Goal: Navigation & Orientation: Find specific page/section

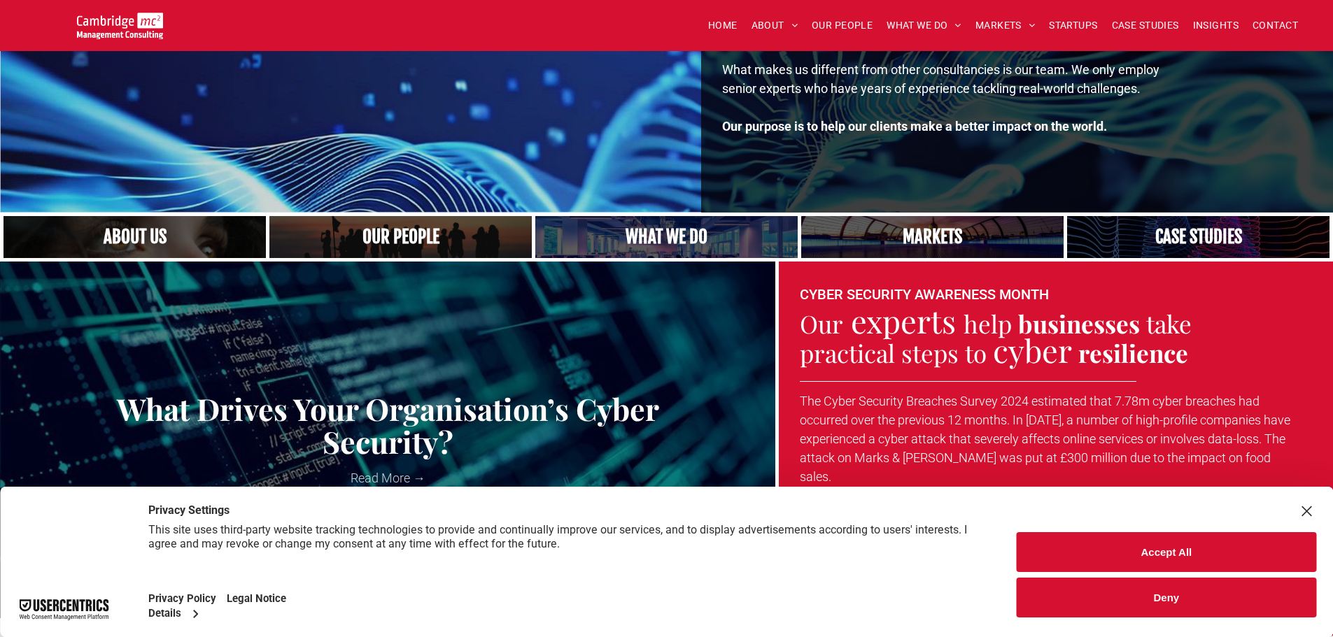
scroll to position [350, 0]
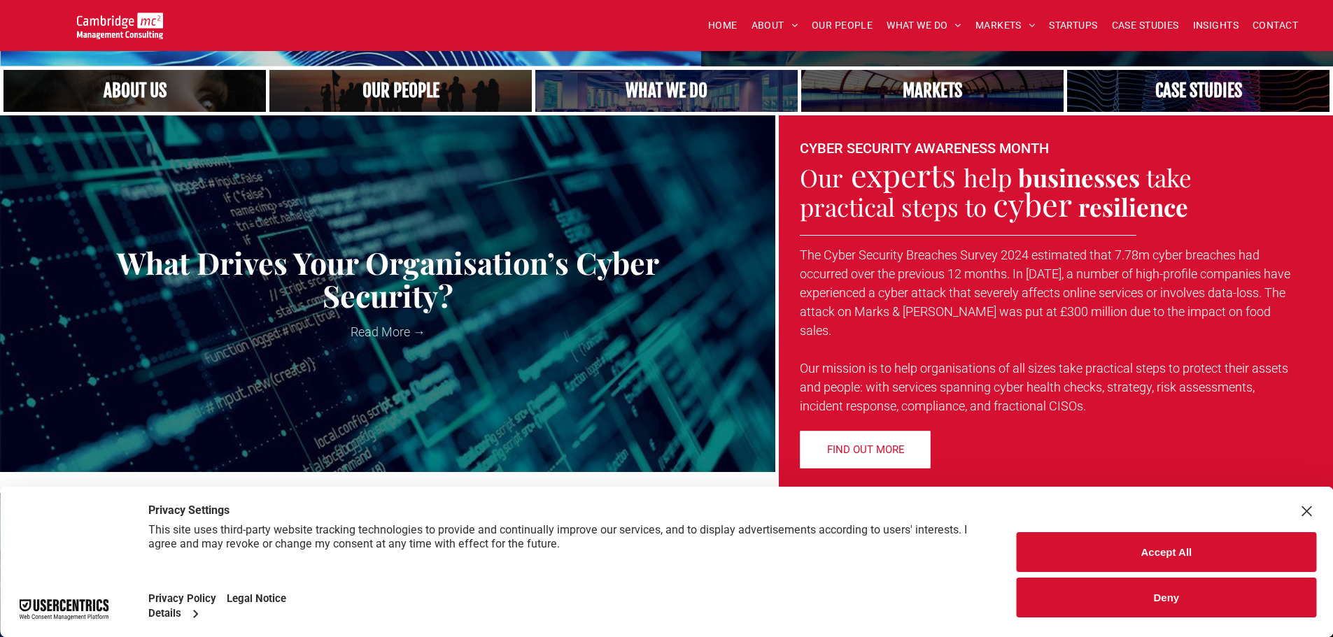
click at [1195, 597] on button "Deny" at bounding box center [1165, 598] width 299 height 40
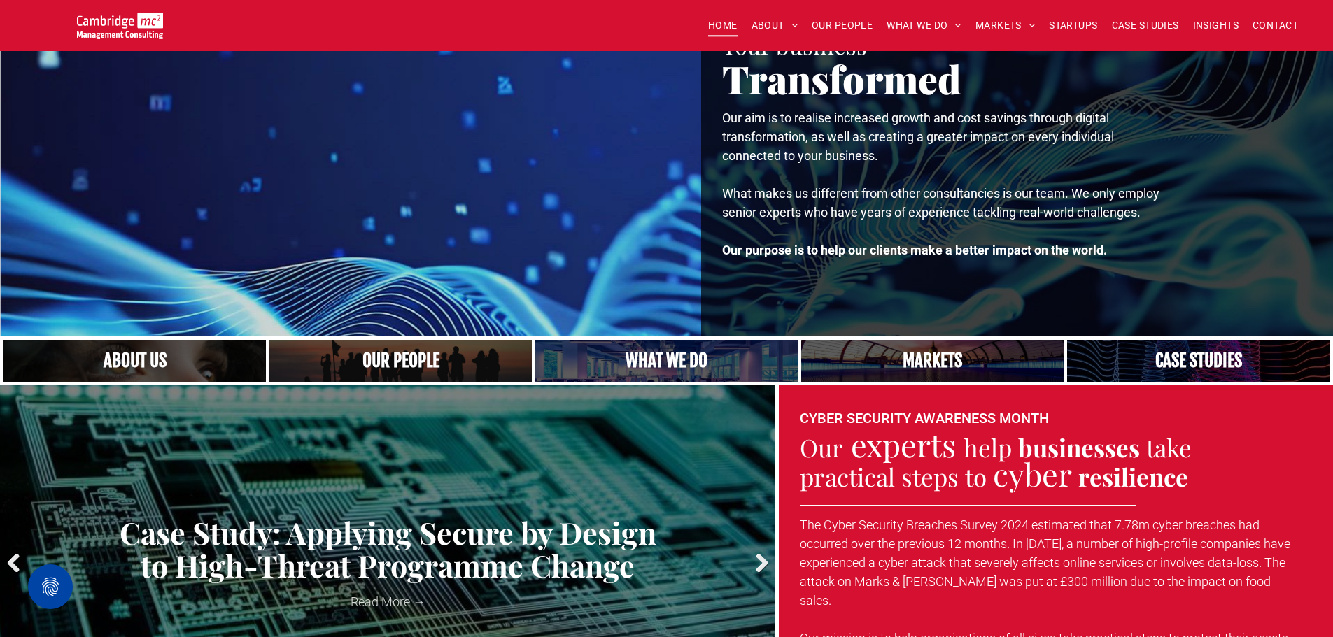
scroll to position [0, 0]
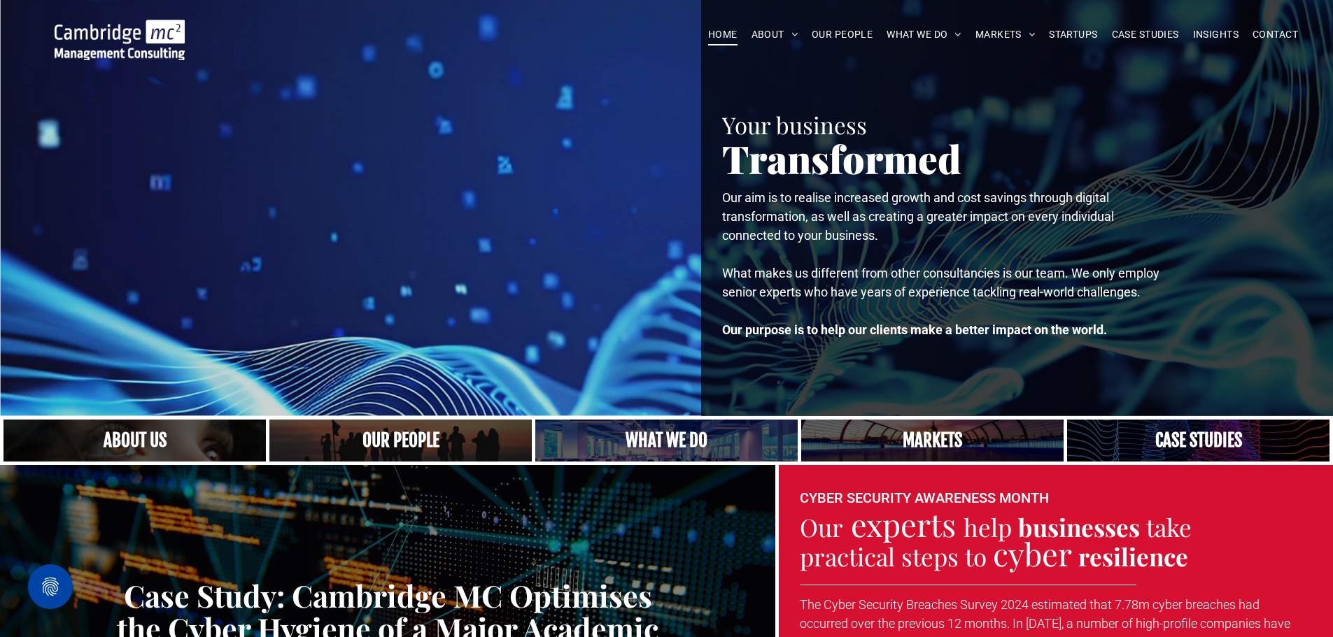
click at [122, 439] on link "Close up of woman's face, centered on her eyes" at bounding box center [135, 440] width 278 height 45
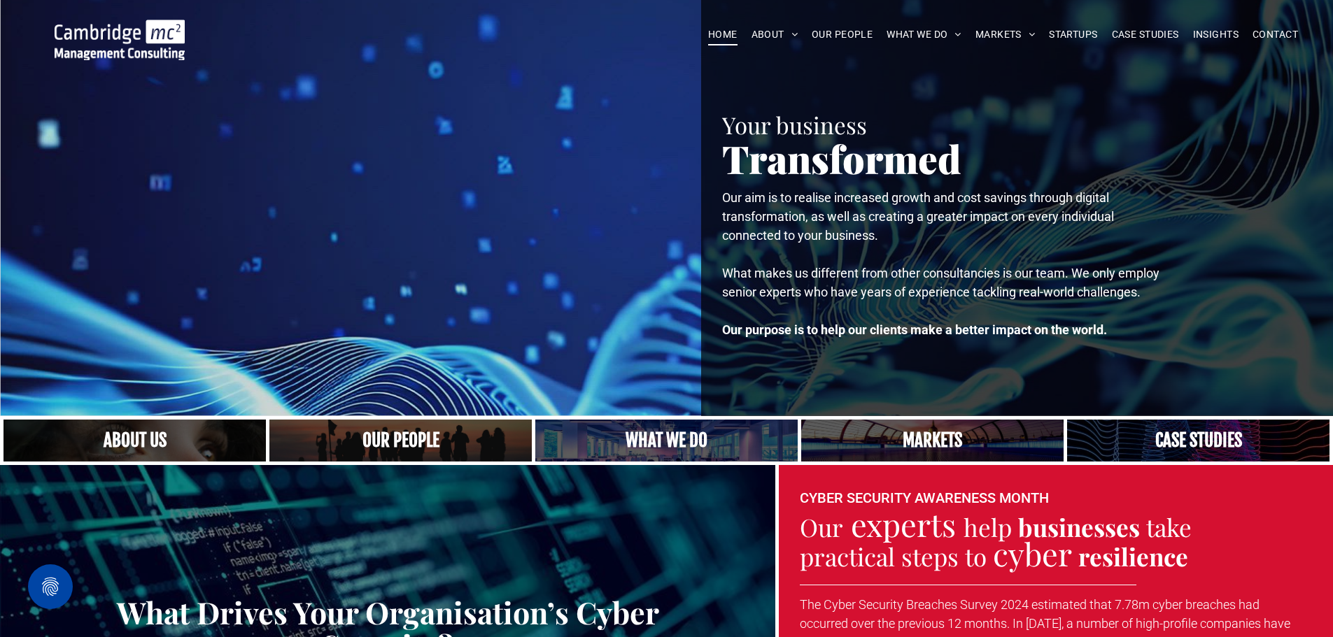
click at [373, 440] on link "A crowd in silhouette at sunset, on a rise or lookout point" at bounding box center [401, 440] width 278 height 45
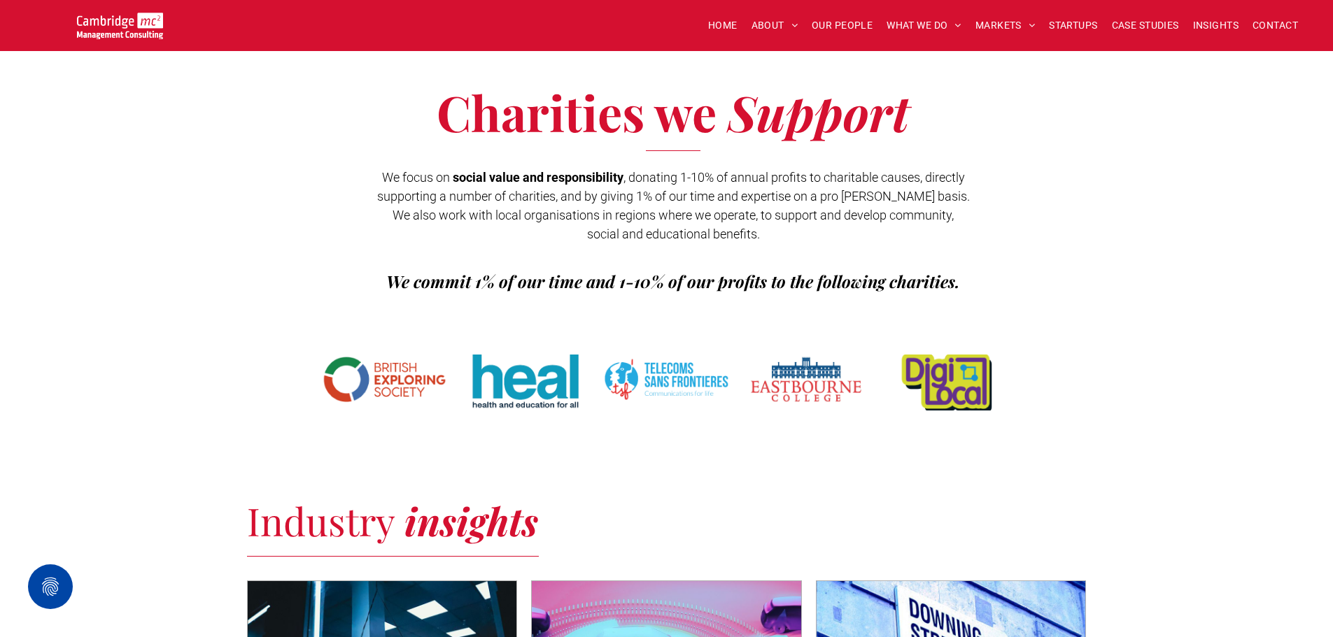
scroll to position [2099, 0]
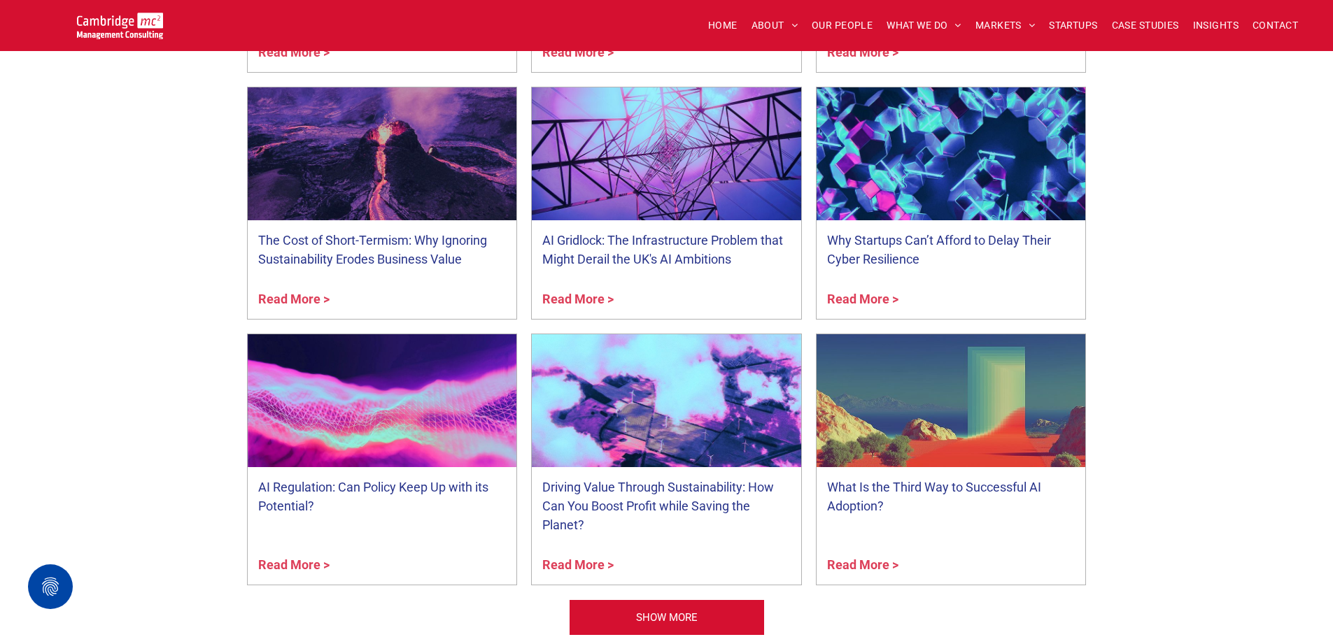
scroll to position [5352, 0]
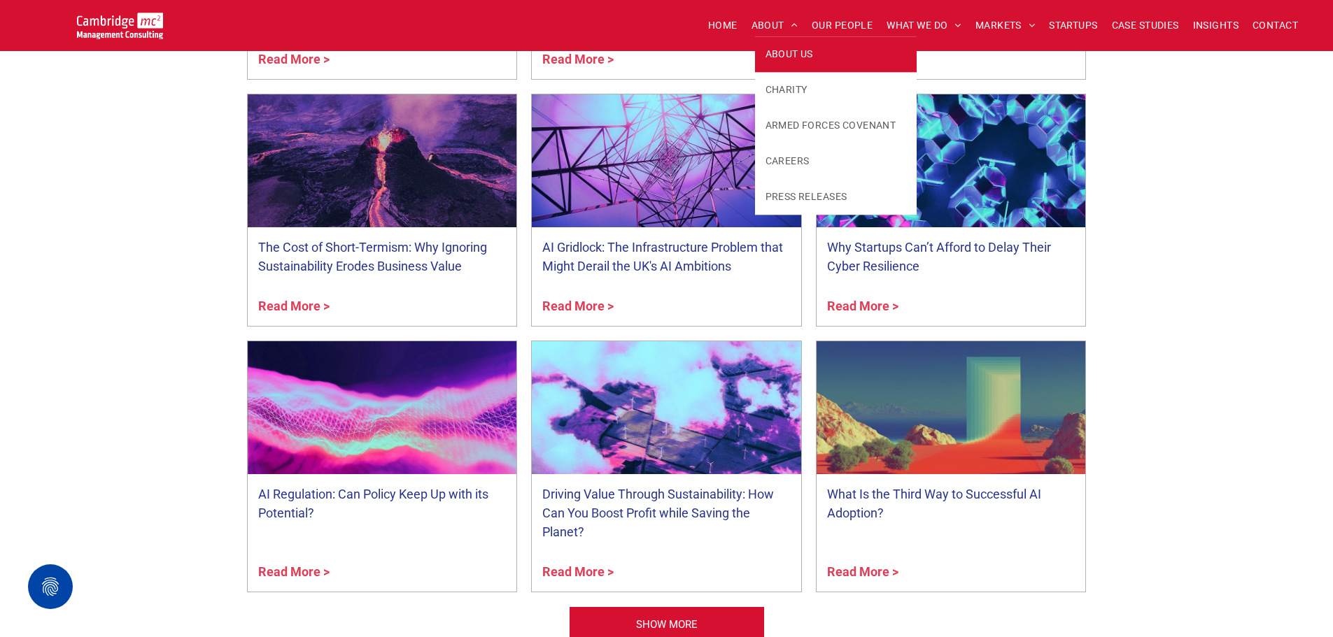
click at [782, 42] on link "ABOUT US" at bounding box center [836, 54] width 162 height 36
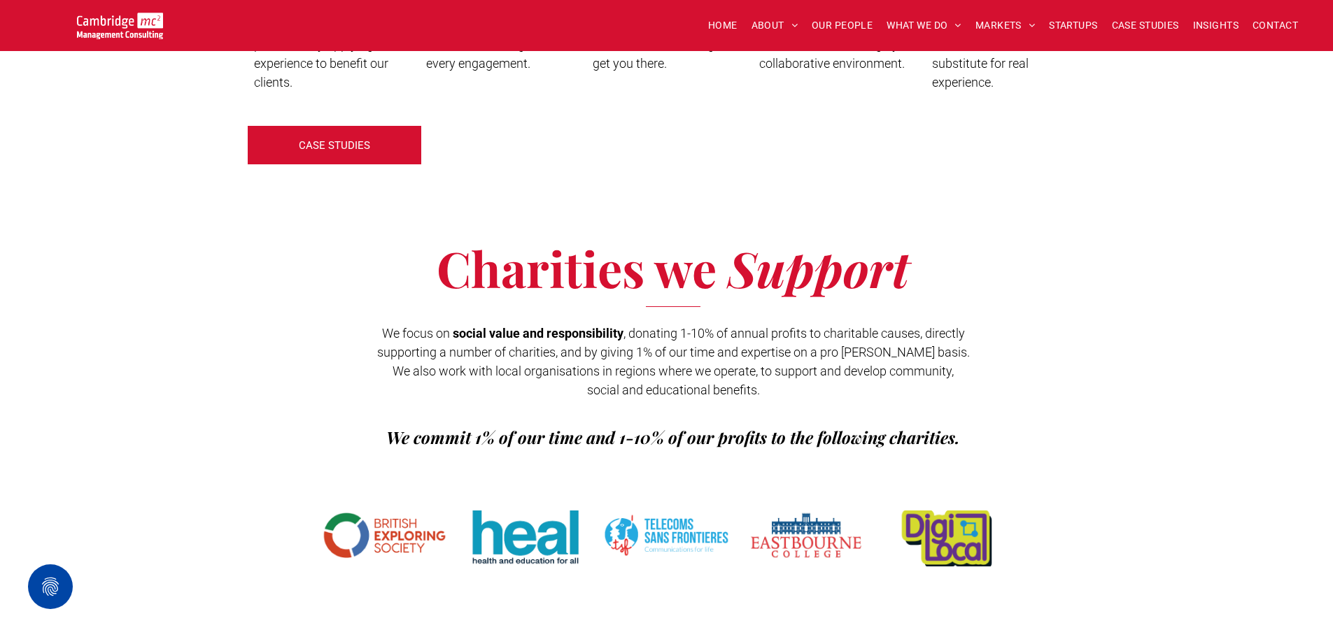
scroll to position [2448, 0]
